Goal: Check status

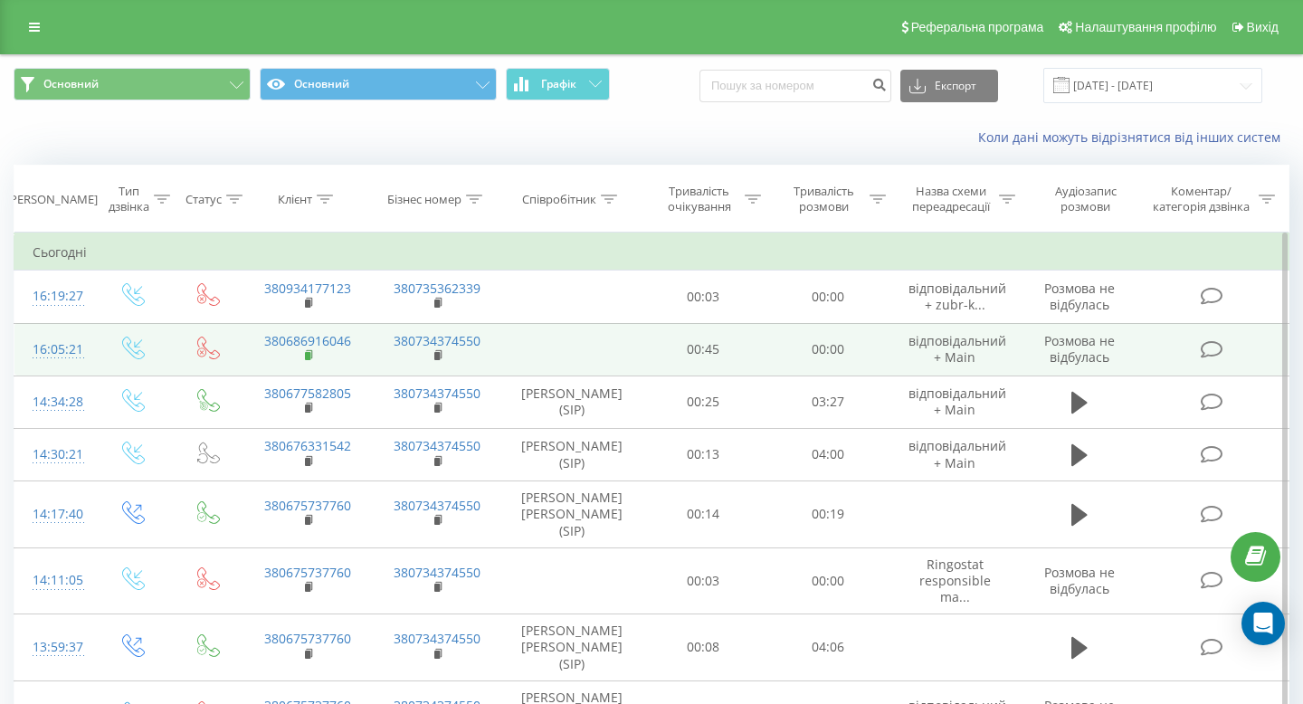
click at [308, 357] on rect at bounding box center [307, 356] width 5 height 8
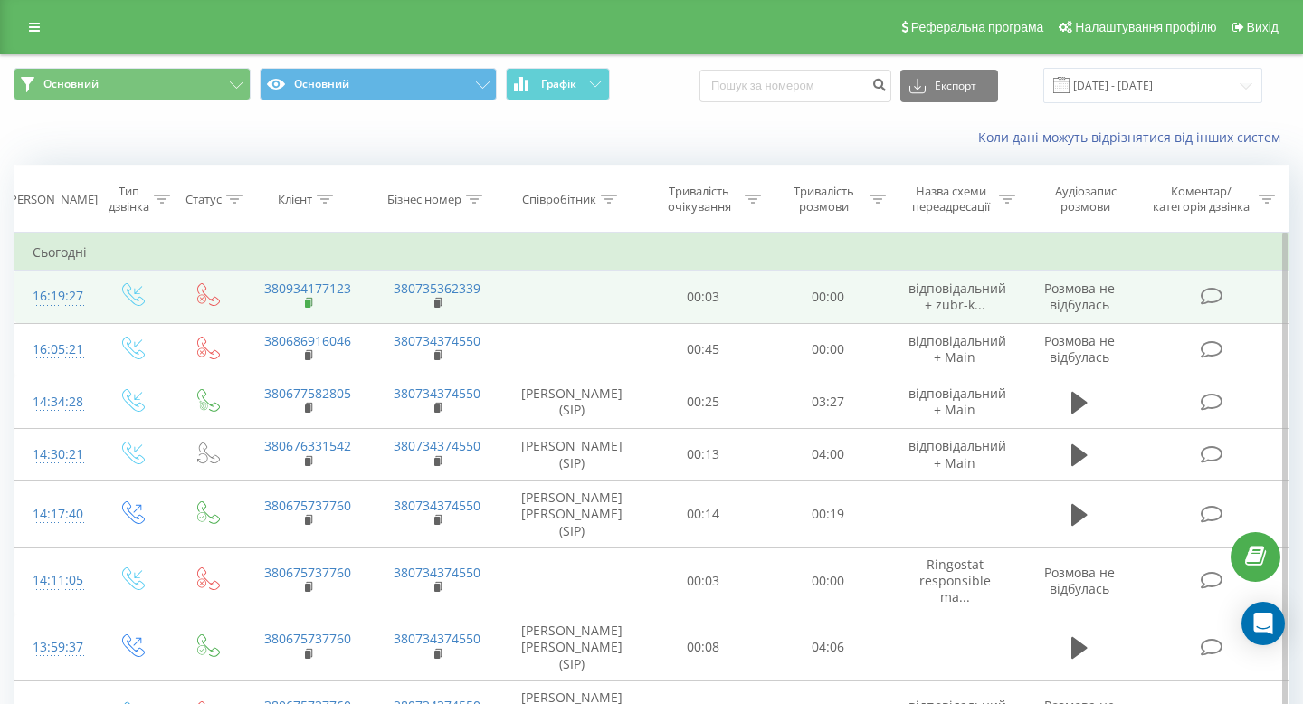
click at [308, 305] on rect at bounding box center [307, 303] width 5 height 8
